Goal: Task Accomplishment & Management: Manage account settings

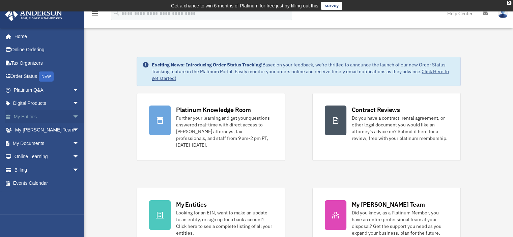
click at [73, 118] on span "arrow_drop_down" at bounding box center [80, 117] width 14 height 14
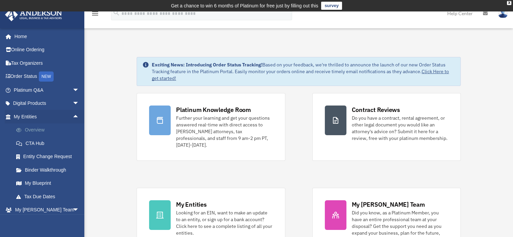
click at [35, 132] on link "Overview" at bounding box center [49, 131] width 80 height 14
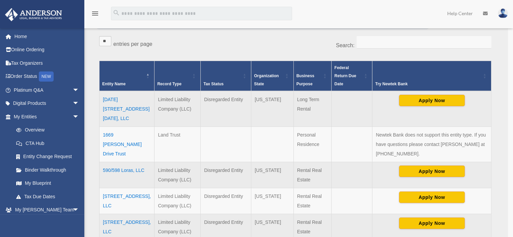
scroll to position [135, 0]
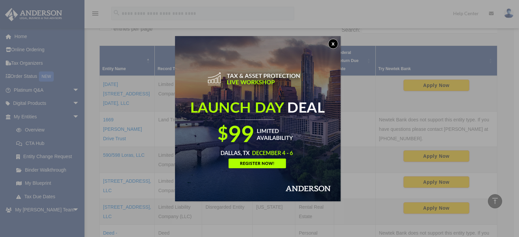
click at [336, 45] on button "x" at bounding box center [333, 44] width 10 height 10
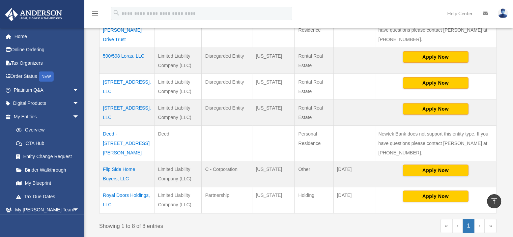
scroll to position [241, 0]
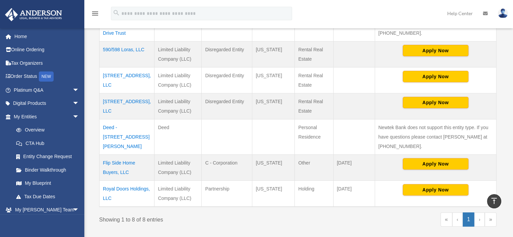
click at [118, 155] on td "Flip Side Home Buyers, LLC" at bounding box center [127, 168] width 55 height 26
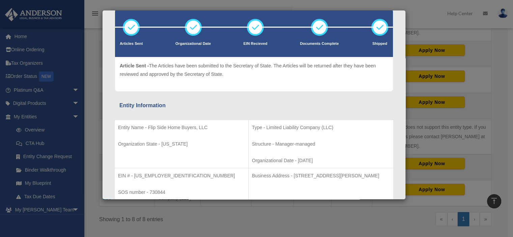
scroll to position [0, 0]
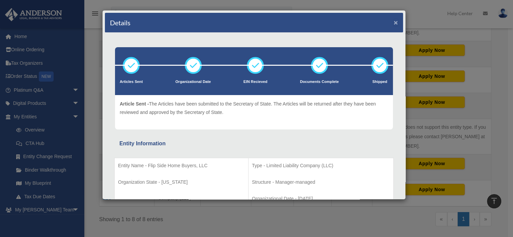
click at [394, 21] on button "×" at bounding box center [396, 22] width 4 height 7
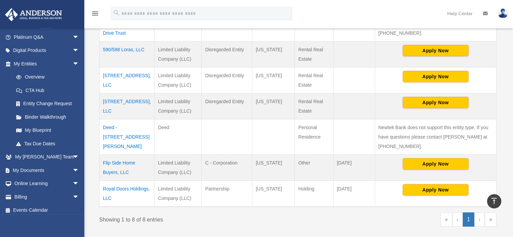
scroll to position [57, 0]
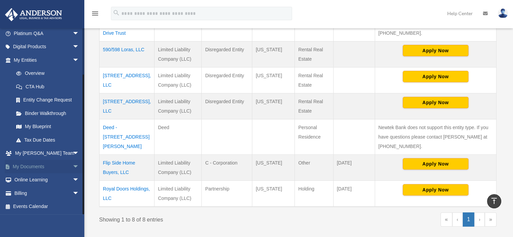
click at [73, 168] on span "arrow_drop_down" at bounding box center [80, 167] width 14 height 14
click at [28, 179] on link "Box" at bounding box center [49, 181] width 80 height 14
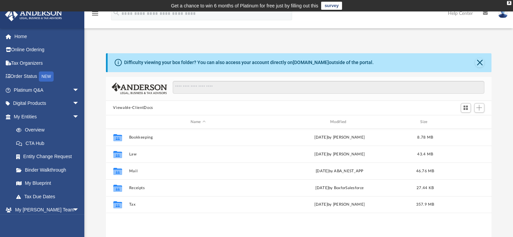
scroll to position [148, 381]
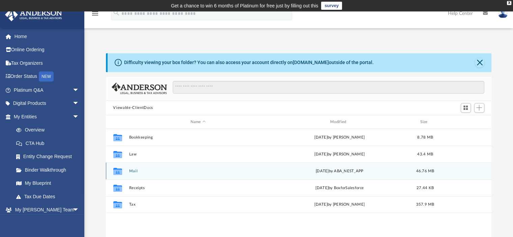
click at [131, 173] on button "Mail" at bounding box center [198, 171] width 138 height 4
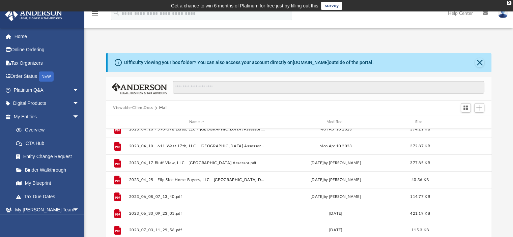
scroll to position [0, 0]
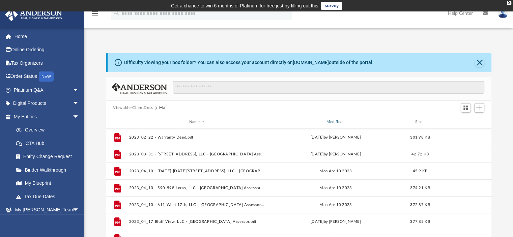
click at [330, 122] on div "Modified" at bounding box center [336, 122] width 136 height 6
click at [345, 122] on span "Modified" at bounding box center [344, 122] width 3 height 3
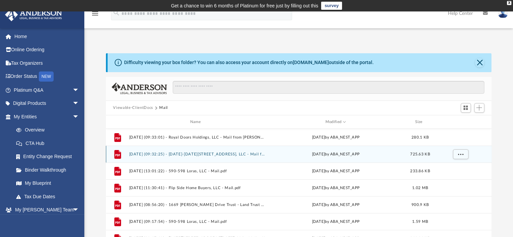
click at [184, 156] on button "[DATE] (09:32:25) - [DATE]-[DATE][STREET_ADDRESS], LLC - Mail from [PERSON_NAME…" at bounding box center [197, 154] width 136 height 4
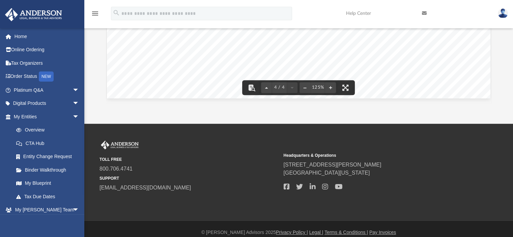
scroll to position [167, 0]
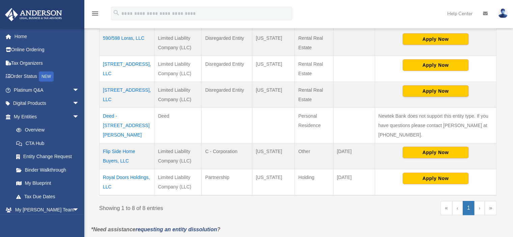
scroll to position [253, 0]
click at [73, 117] on span "arrow_drop_down" at bounding box center [80, 117] width 14 height 14
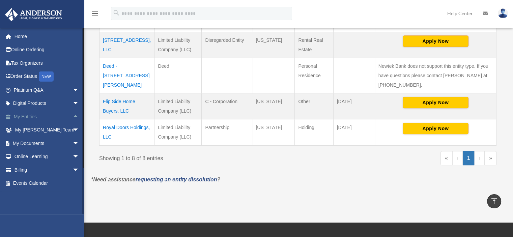
scroll to position [307, 0]
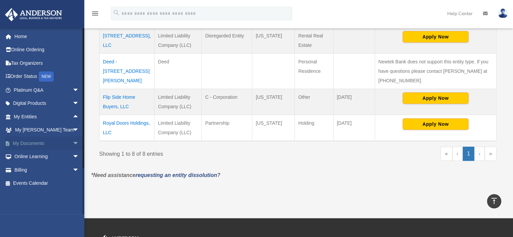
click at [73, 146] on span "arrow_drop_down" at bounding box center [80, 144] width 14 height 14
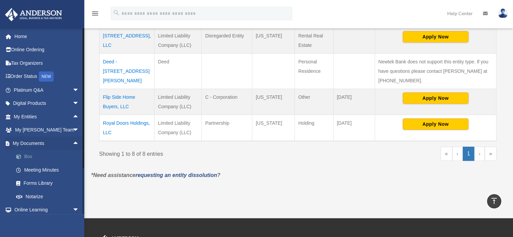
click at [26, 158] on link "Box" at bounding box center [49, 157] width 80 height 14
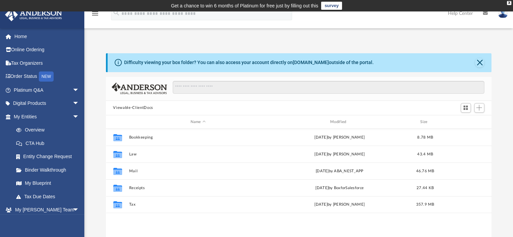
scroll to position [148, 381]
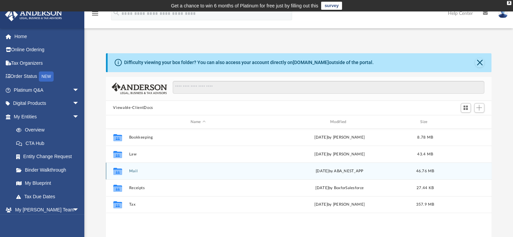
click at [136, 172] on button "Mail" at bounding box center [198, 171] width 138 height 4
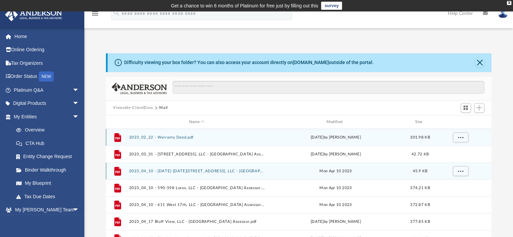
scroll to position [128, 381]
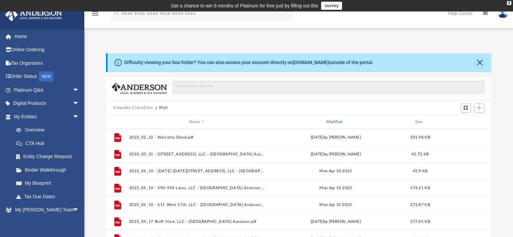
click at [331, 121] on div "Modified" at bounding box center [336, 122] width 136 height 6
click at [333, 122] on div "Modified" at bounding box center [336, 122] width 136 height 6
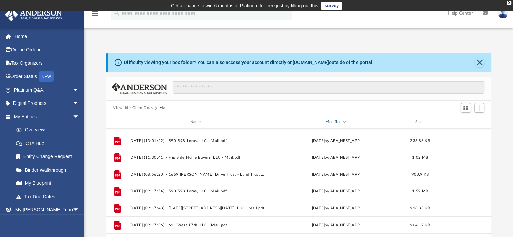
scroll to position [31, 0]
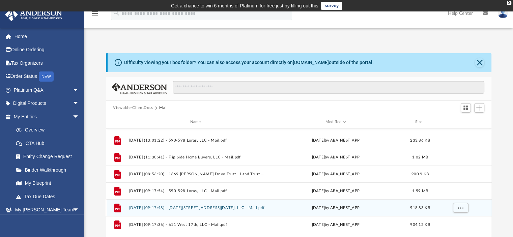
click at [210, 209] on button "[DATE] (09:17:48) - [DATE][STREET_ADDRESS][DATE], LLC - Mail.pdf" at bounding box center [197, 208] width 136 height 4
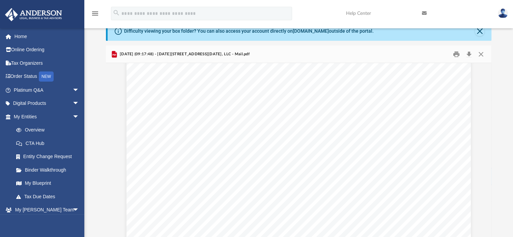
scroll to position [0, 0]
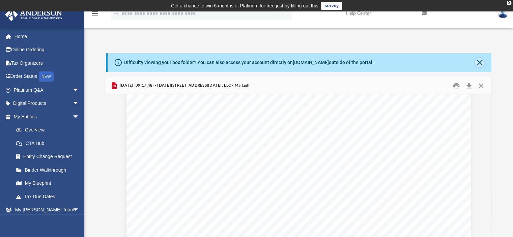
click at [479, 66] on button "Close" at bounding box center [479, 62] width 9 height 9
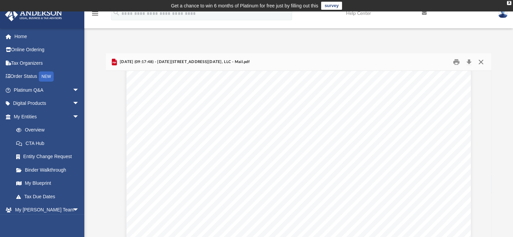
click at [481, 63] on button "Close" at bounding box center [481, 62] width 12 height 10
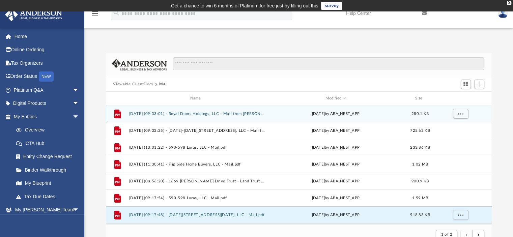
click at [163, 115] on button "2025.09.17 (09:33:01) - Royal Doors Holdings, LLC - Mail from Crystal Kilgore.p…" at bounding box center [197, 114] width 136 height 4
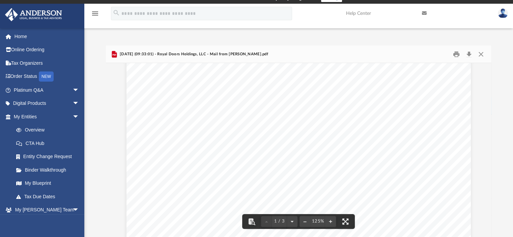
scroll to position [209, 0]
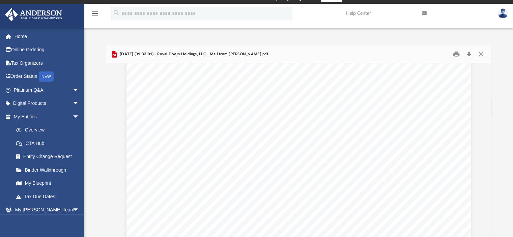
click at [258, 56] on span "2025.09.17 (09:33:01) - Royal Doors Holdings, LLC - Mail from Crystal Kilgore.p…" at bounding box center [193, 54] width 150 height 6
